Goal: Information Seeking & Learning: Learn about a topic

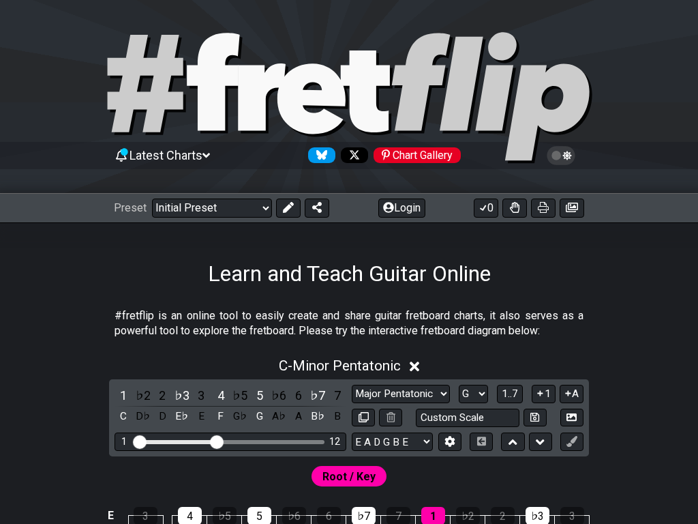
select select "Major Pentatonic"
select select "G"
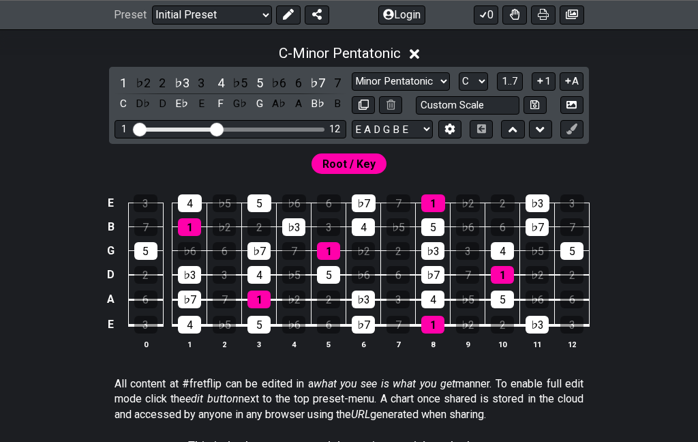
scroll to position [292, 0]
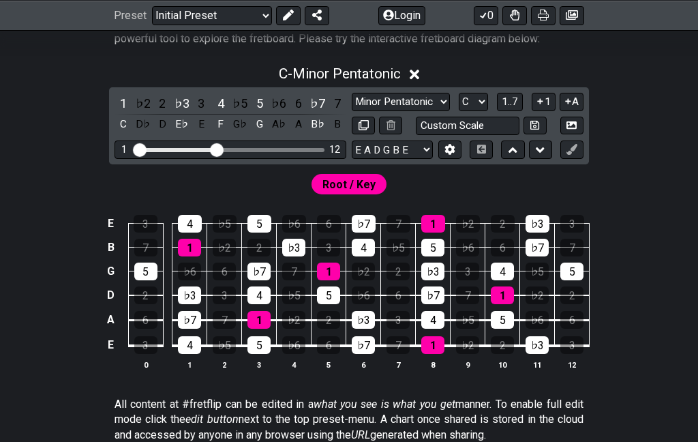
click at [352, 111] on div "Minor Pentatonic Click to edit Minor Pentatonic Major Pentatonic Minor Blues Ma…" at bounding box center [468, 102] width 232 height 18
click at [459, 111] on select "A♭ A A♯ B♭ B C C♯ D♭ D D♯ E♭ E F F♯ G♭ G G♯" at bounding box center [473, 102] width 29 height 18
select select "A"
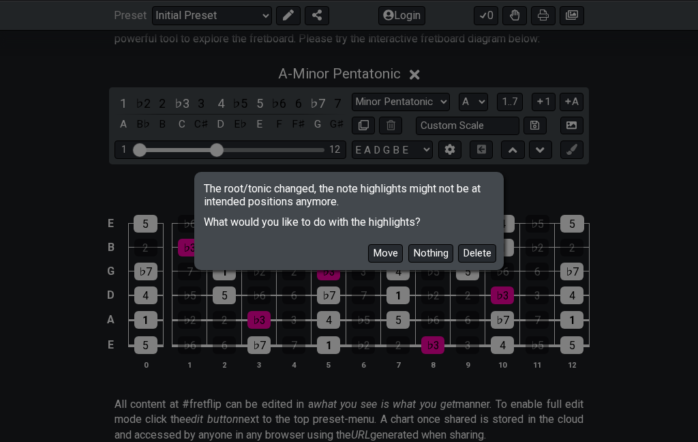
click at [368, 252] on button "Move" at bounding box center [385, 253] width 35 height 18
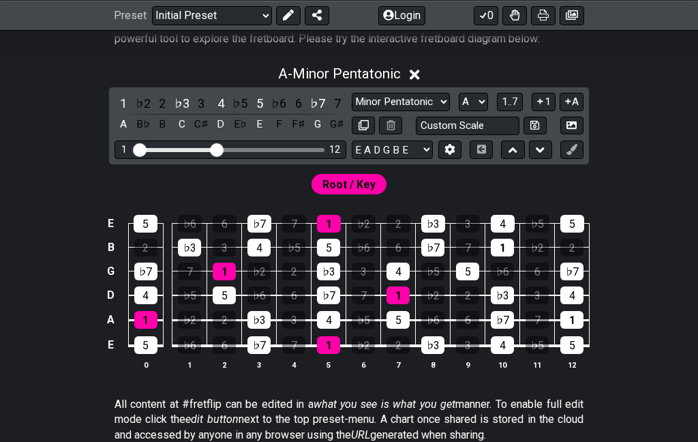
click at [352, 111] on select "Minor Pentatonic Click to edit Minor Pentatonic Major Pentatonic Minor Blues Ma…" at bounding box center [401, 102] width 98 height 18
select select "Major Pentatonic"
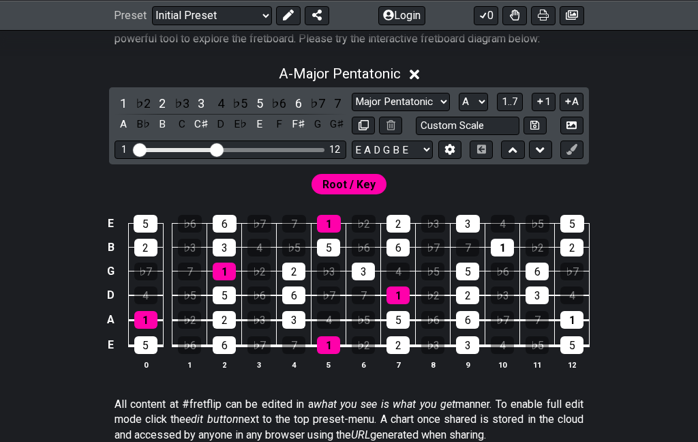
click at [459, 111] on select "A♭ A A♯ B♭ B C C♯ D♭ D D♯ E♭ E F F♯ G♭ G G♯" at bounding box center [473, 102] width 29 height 18
select select "D"
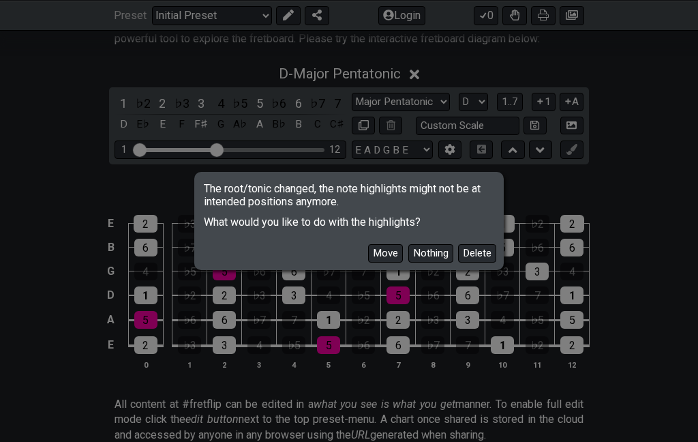
click at [368, 244] on button "Move" at bounding box center [385, 253] width 35 height 18
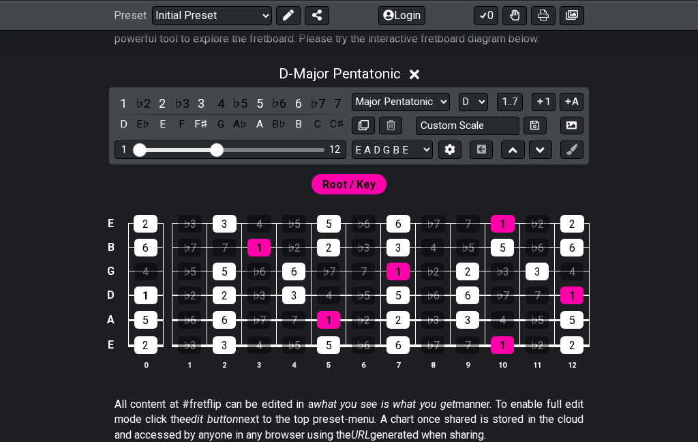
click at [352, 111] on select "Minor Pentatonic Click to edit Minor Pentatonic Major Pentatonic Minor Blues Ma…" at bounding box center [401, 102] width 98 height 18
select select "Minor Pentatonic"
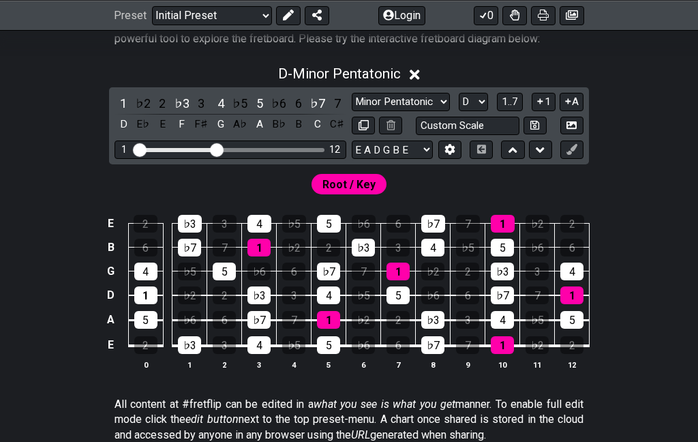
click at [75, 258] on div "E 2 ♭3 3 4 ♭5 5 ♭6 6 ♭7 7 1 ♭2 2 B 6 ♭7 7 1 ♭2 2 ♭3 3 4 ♭5 5 ♭6 6 G 4 ♭5 5 ♭6 6…" at bounding box center [349, 293] width 698 height 192
click at [459, 111] on select "A♭ A A♯ B♭ B C C♯ D♭ D D♯ E♭ E F F♯ G♭ G G♯" at bounding box center [473, 102] width 29 height 18
select select "A"
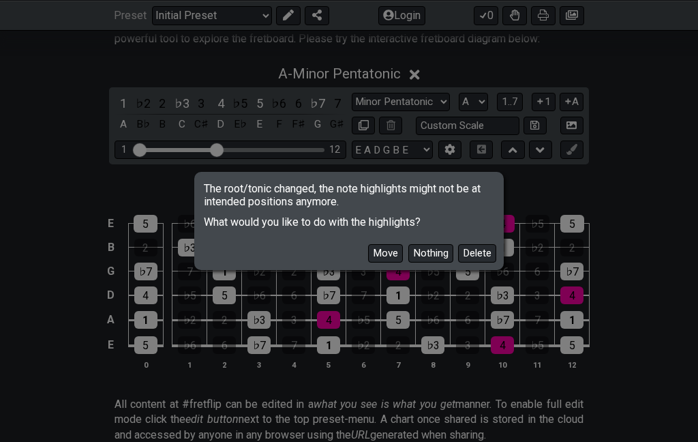
click at [368, 259] on button "Move" at bounding box center [385, 253] width 35 height 18
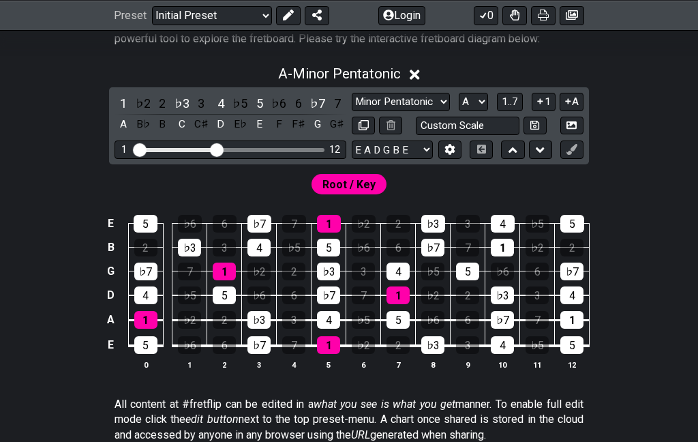
click at [352, 111] on select "Minor Pentatonic Click to edit Minor Pentatonic Major Pentatonic Minor Blues Ma…" at bounding box center [401, 102] width 98 height 18
select select "Major Pentatonic"
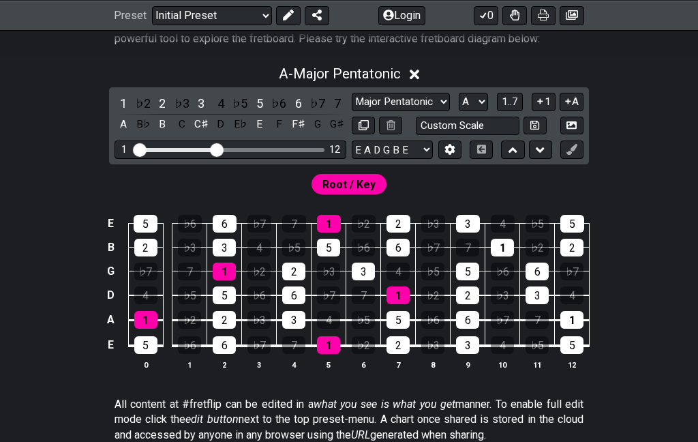
click at [459, 111] on select "A♭ A A♯ B♭ B C C♯ D♭ D D♯ E♭ E F F♯ G♭ G G♯" at bounding box center [473, 102] width 29 height 18
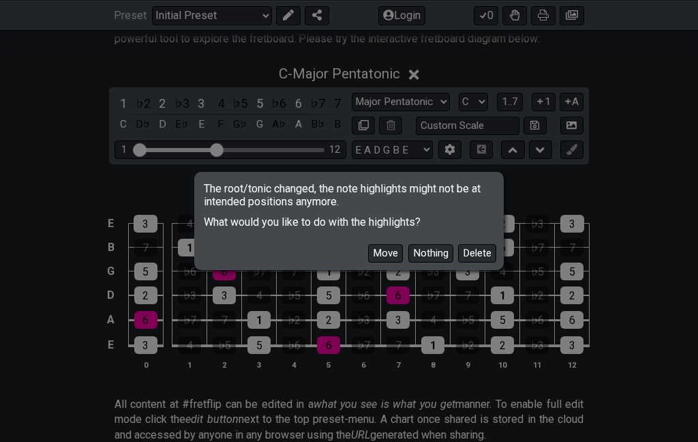
click at [368, 253] on button "Move" at bounding box center [385, 253] width 35 height 18
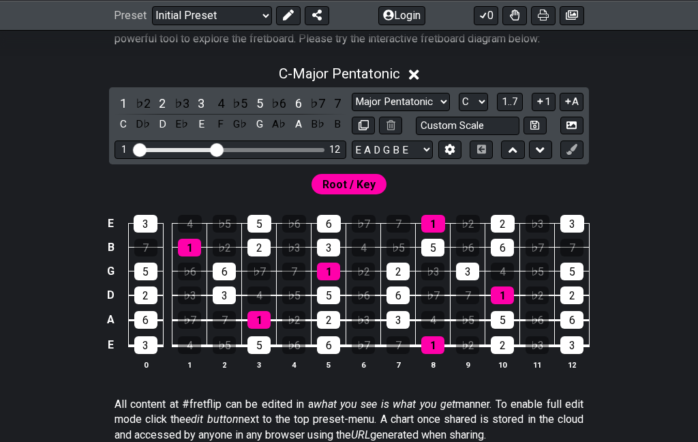
click at [459, 111] on select "A♭ A A♯ B♭ B C C♯ D♭ D D♯ E♭ E F F♯ G♭ G G♯" at bounding box center [473, 102] width 29 height 18
select select "G"
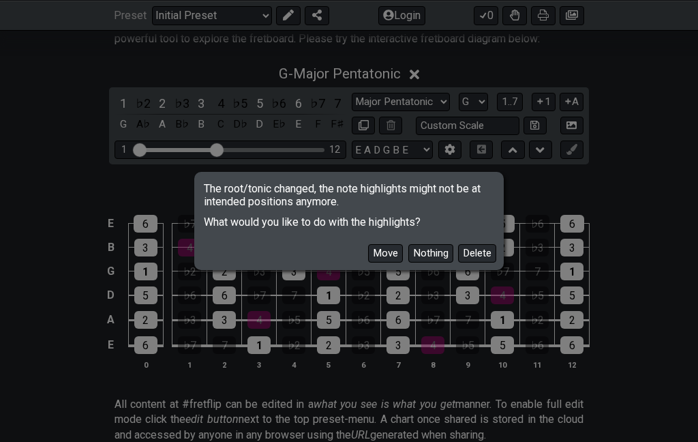
click at [368, 245] on button "Move" at bounding box center [385, 253] width 35 height 18
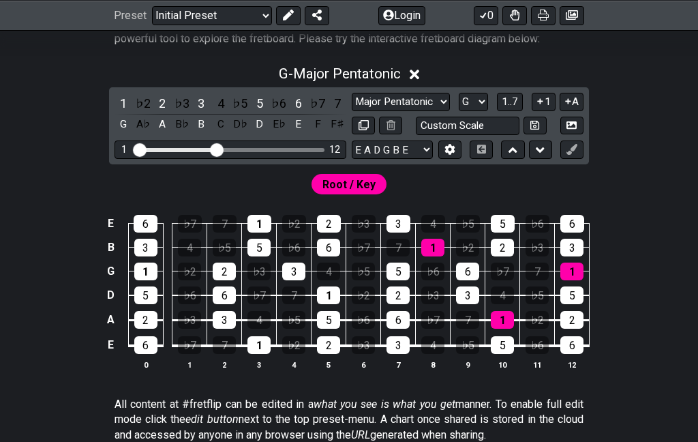
click at [459, 111] on select "A♭ A A♯ B♭ B C C♯ D♭ D D♯ E♭ E F F♯ G♭ G G♯" at bounding box center [473, 102] width 29 height 18
click at [352, 111] on select "Minor Pentatonic Click to edit Minor Pentatonic Major Pentatonic Minor Blues Ma…" at bounding box center [401, 102] width 98 height 18
select select "Minor Pentatonic"
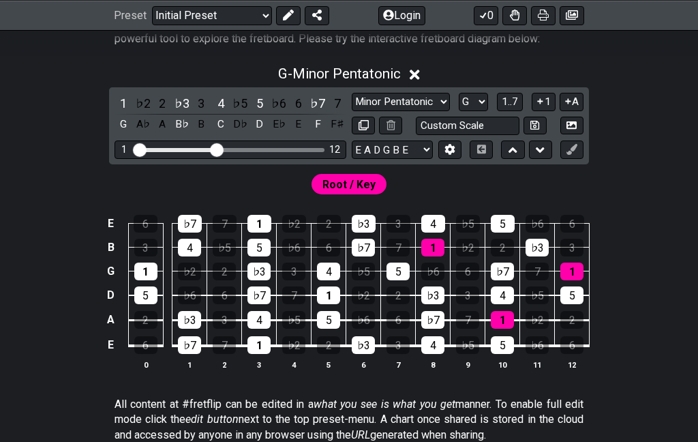
click at [459, 111] on select "A♭ A A♯ B♭ B C C♯ D♭ D D♯ E♭ E F F♯ G♭ G G♯" at bounding box center [473, 102] width 29 height 18
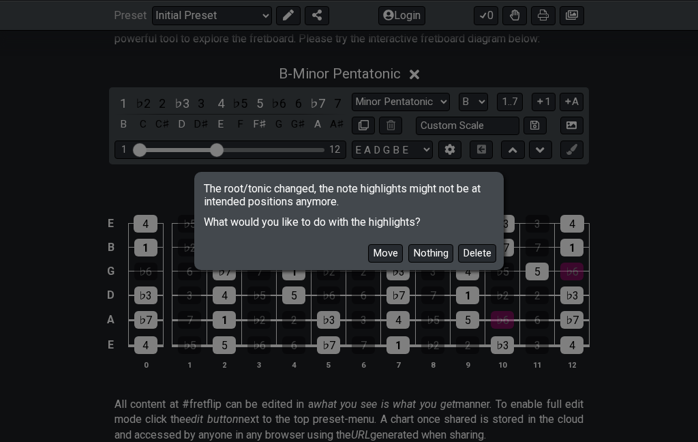
click at [368, 244] on button "Move" at bounding box center [385, 253] width 35 height 18
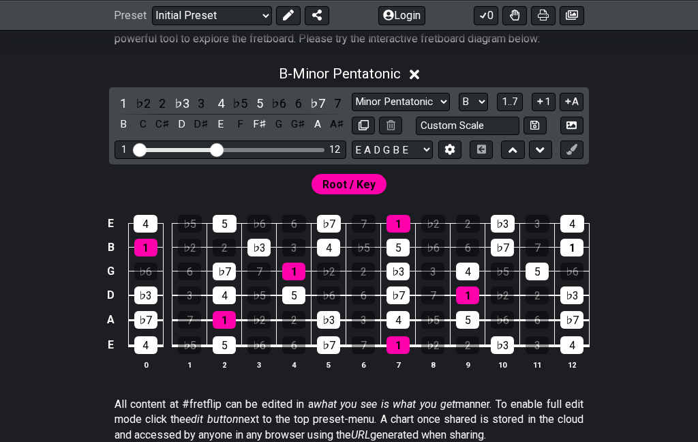
click at [459, 111] on select "A♭ A A♯ B♭ B C C♯ D♭ D D♯ E♭ E F F♯ G♭ G G♯" at bounding box center [473, 102] width 29 height 18
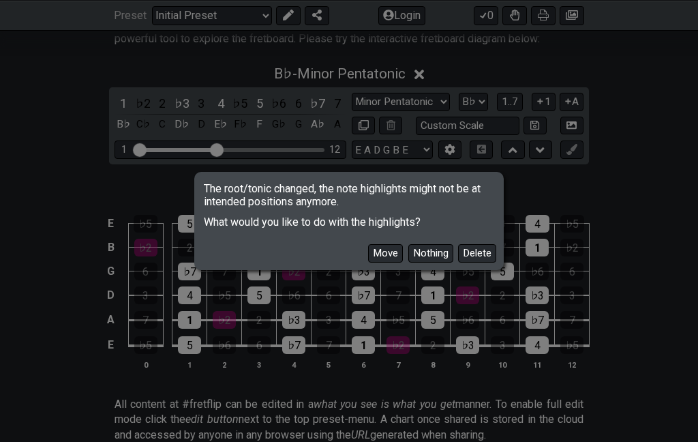
click at [368, 247] on button "Move" at bounding box center [385, 253] width 35 height 18
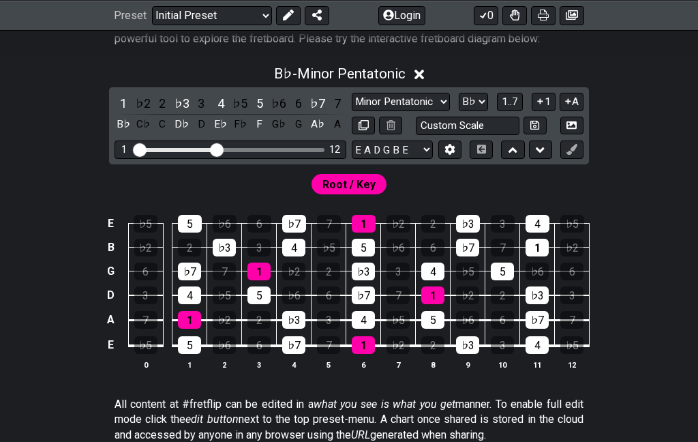
click at [459, 111] on select "A♭ A A♯ B♭ B C C♯ D♭ D D♯ E♭ E F F♯ G♭ G G♯" at bounding box center [473, 102] width 29 height 18
select select "G"
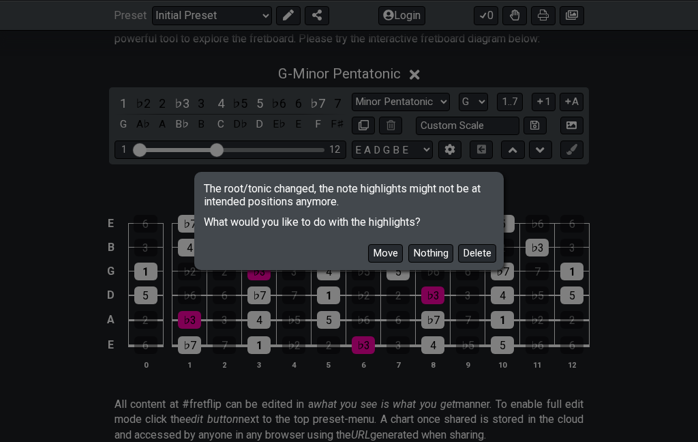
click at [368, 250] on button "Move" at bounding box center [385, 253] width 35 height 18
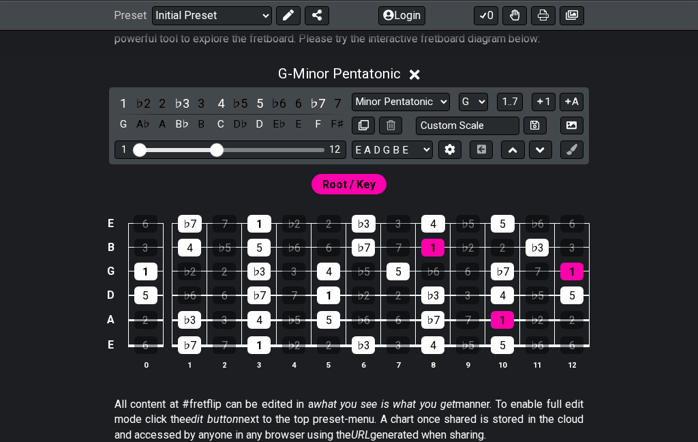
click at [352, 111] on select "Minor Pentatonic Click to edit Minor Pentatonic Major Pentatonic Minor Blues Ma…" at bounding box center [401, 102] width 98 height 18
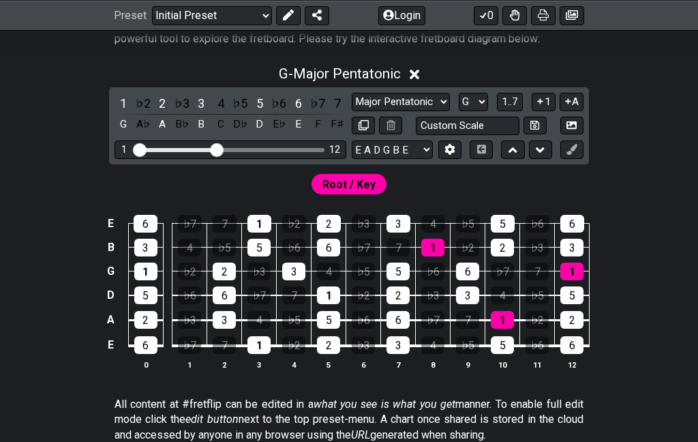
click at [352, 111] on select "Minor Pentatonic Click to edit Minor Pentatonic Major Pentatonic Minor Blues Ma…" at bounding box center [401, 102] width 98 height 18
select select "Minor Pentatonic"
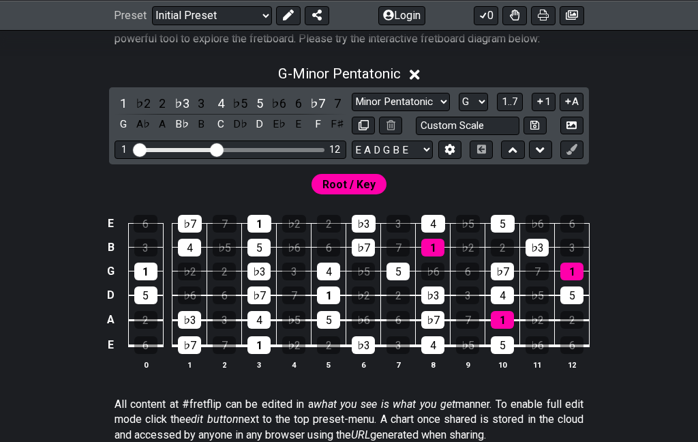
click at [78, 327] on div "E 6 ♭7 7 1 ♭2 2 ♭3 3 4 ♭5 5 ♭6 6 B 3 4 ♭5 5 ♭6 6 ♭7 7 1 ♭2 2 ♭3 3 G 1 ♭2 2 ♭3 3…" at bounding box center [349, 293] width 698 height 192
click at [459, 111] on select "A♭ A A♯ B♭ B C C♯ D♭ D D♯ E♭ E F F♯ G♭ G G♯" at bounding box center [473, 102] width 29 height 18
select select "G#"
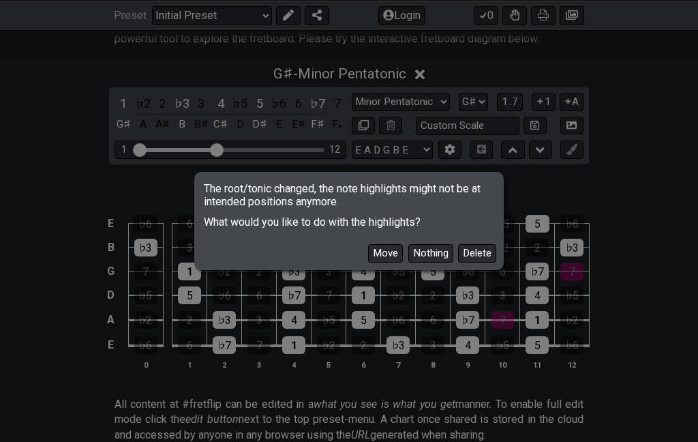
click at [368, 250] on button "Move" at bounding box center [385, 253] width 35 height 18
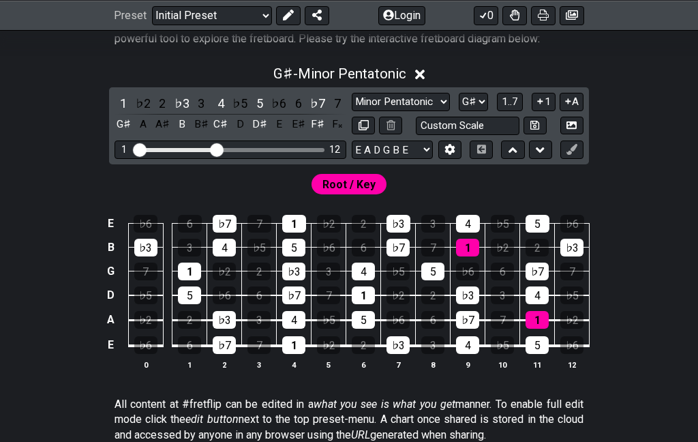
click at [352, 111] on select "Minor Pentatonic Click to edit Minor Pentatonic Major Pentatonic Minor Blues Ma…" at bounding box center [401, 102] width 98 height 18
select select "Major Pentatonic"
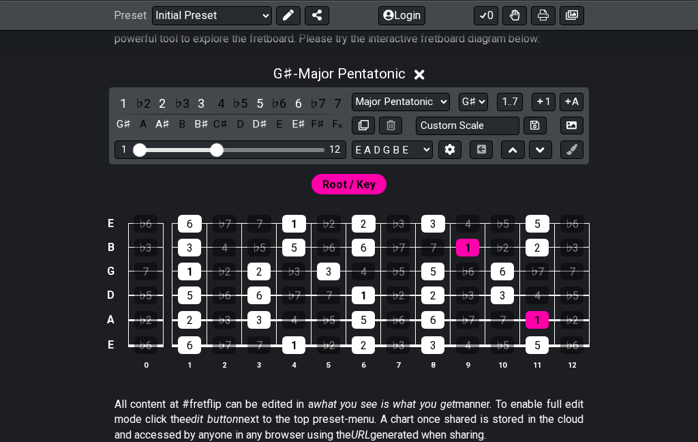
click at [459, 111] on select "A♭ A A♯ B♭ B C C♯ D♭ D D♯ E♭ E F F♯ G♭ G G♯" at bounding box center [473, 102] width 29 height 18
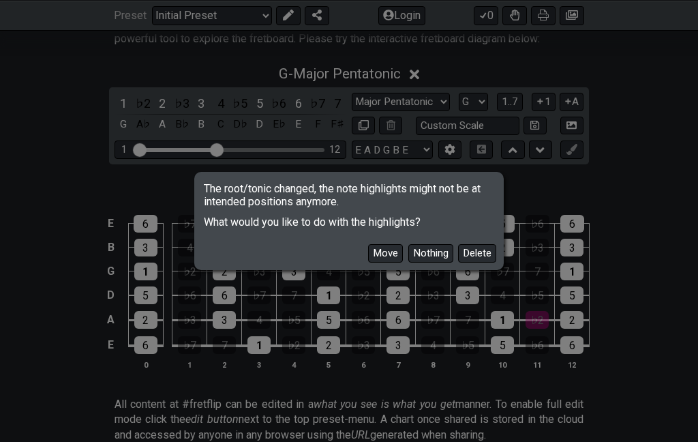
click at [372, 245] on button "Move" at bounding box center [385, 253] width 35 height 18
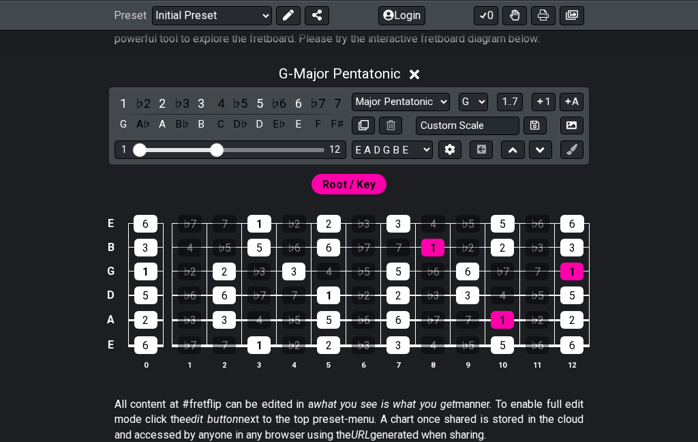
click at [459, 111] on select "A♭ A A♯ B♭ B C C♯ D♭ D D♯ E♭ E F F♯ G♭ G G♯" at bounding box center [473, 102] width 29 height 18
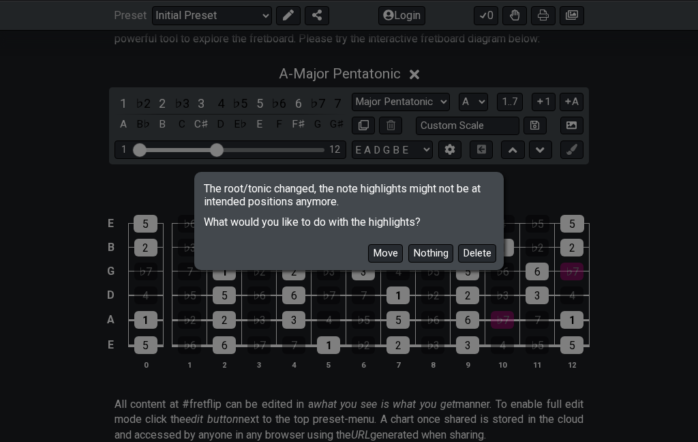
click at [368, 255] on button "Move" at bounding box center [385, 253] width 35 height 18
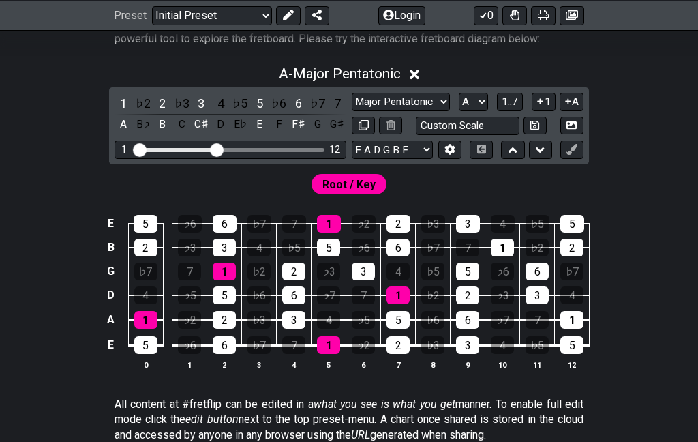
click at [497, 111] on button "1..7" at bounding box center [510, 102] width 26 height 18
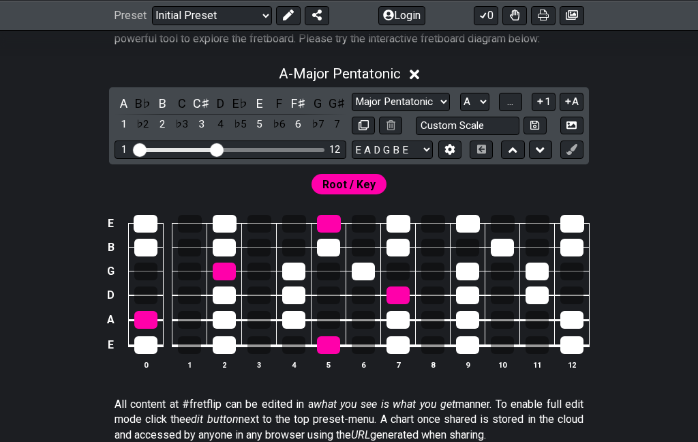
click at [499, 111] on button "..." at bounding box center [510, 102] width 23 height 18
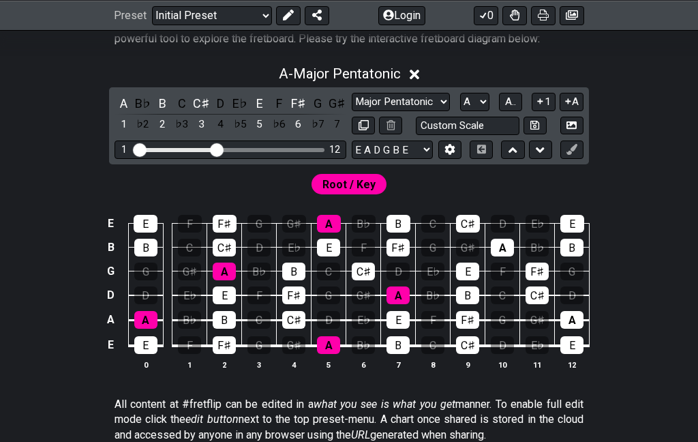
click at [460, 111] on select "A♭ A A♯ B♭ B C C♯ D♭ D D♯ E♭ E F F♯ G♭ G G♯" at bounding box center [474, 102] width 29 height 18
select select "C"
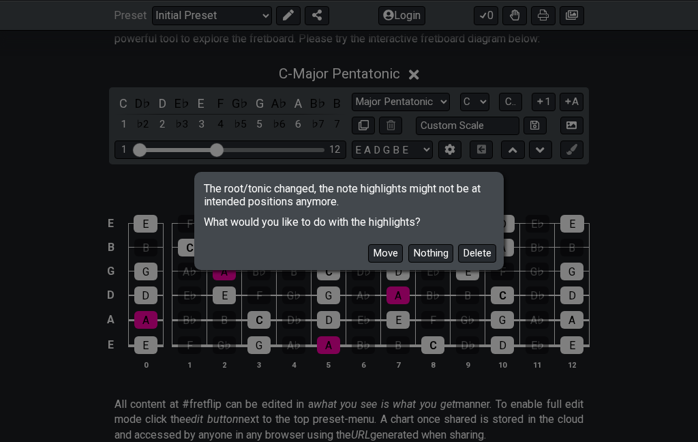
click at [368, 261] on button "Move" at bounding box center [385, 253] width 35 height 18
